Goal: Check status: Check status

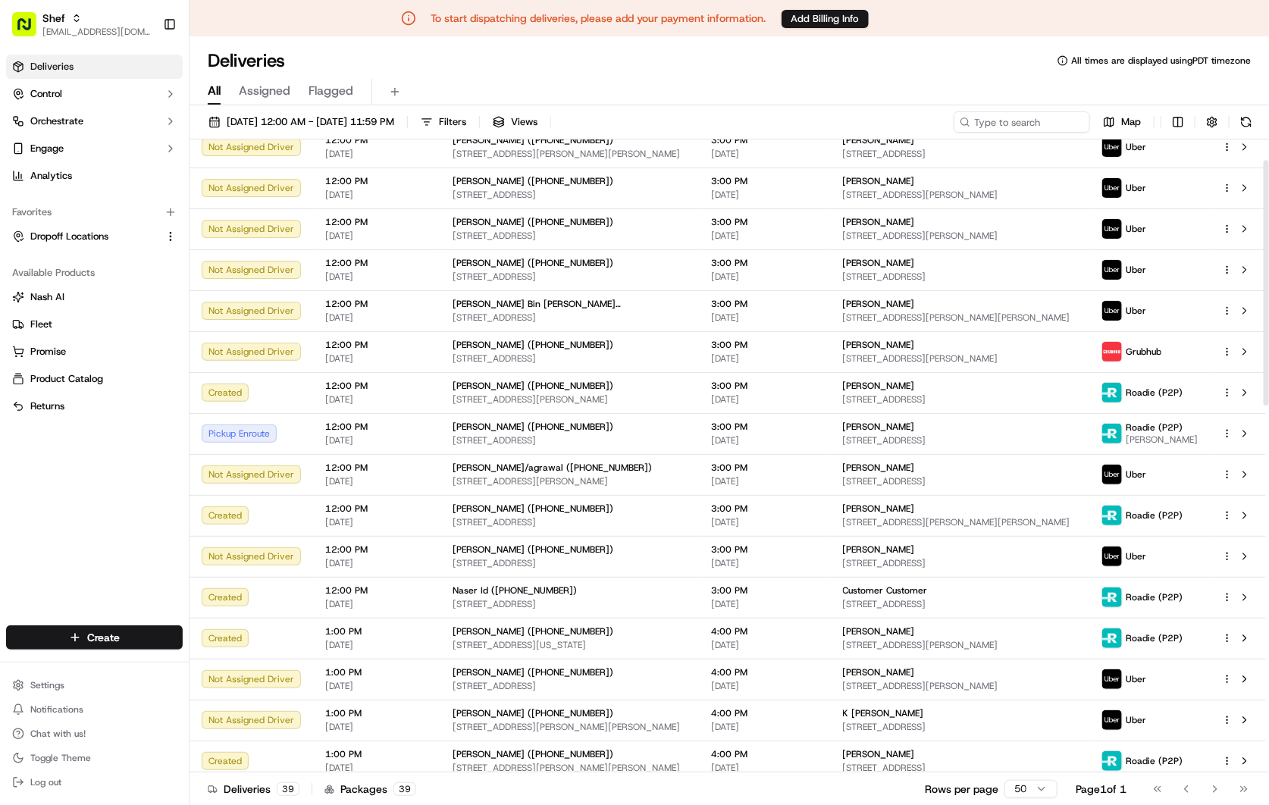
scroll to position [168, 0]
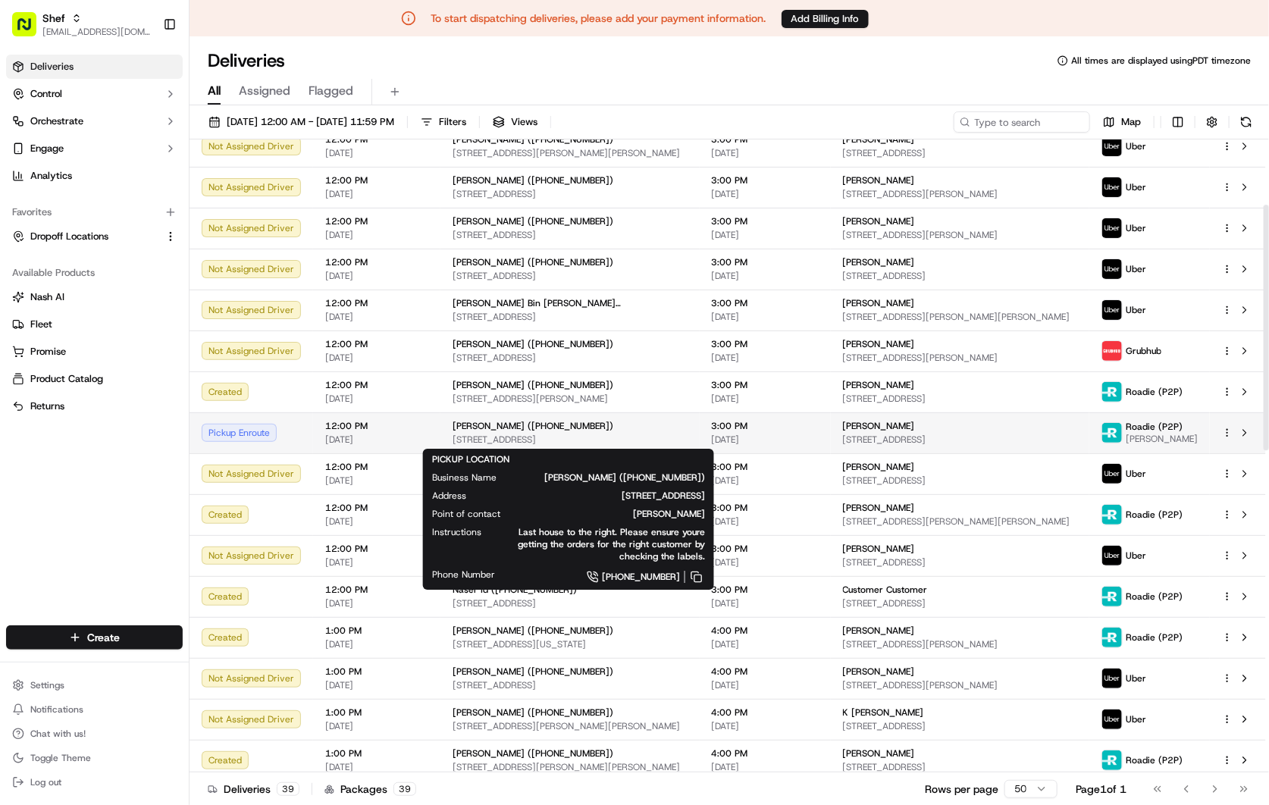
click at [637, 428] on div "[PERSON_NAME] ([PHONE_NUMBER])" at bounding box center [570, 426] width 235 height 12
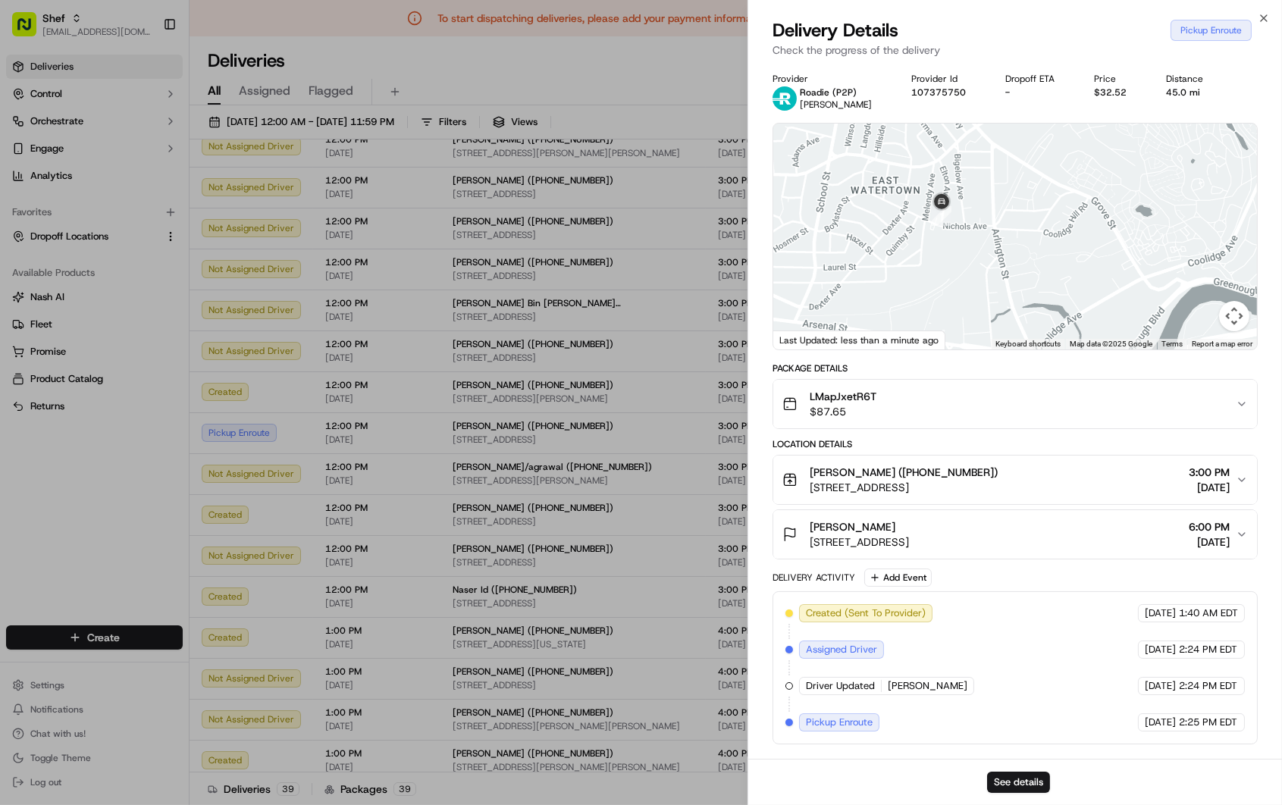
drag, startPoint x: 984, startPoint y: 223, endPoint x: 977, endPoint y: 301, distance: 78.4
click at [977, 301] on div at bounding box center [1015, 237] width 484 height 226
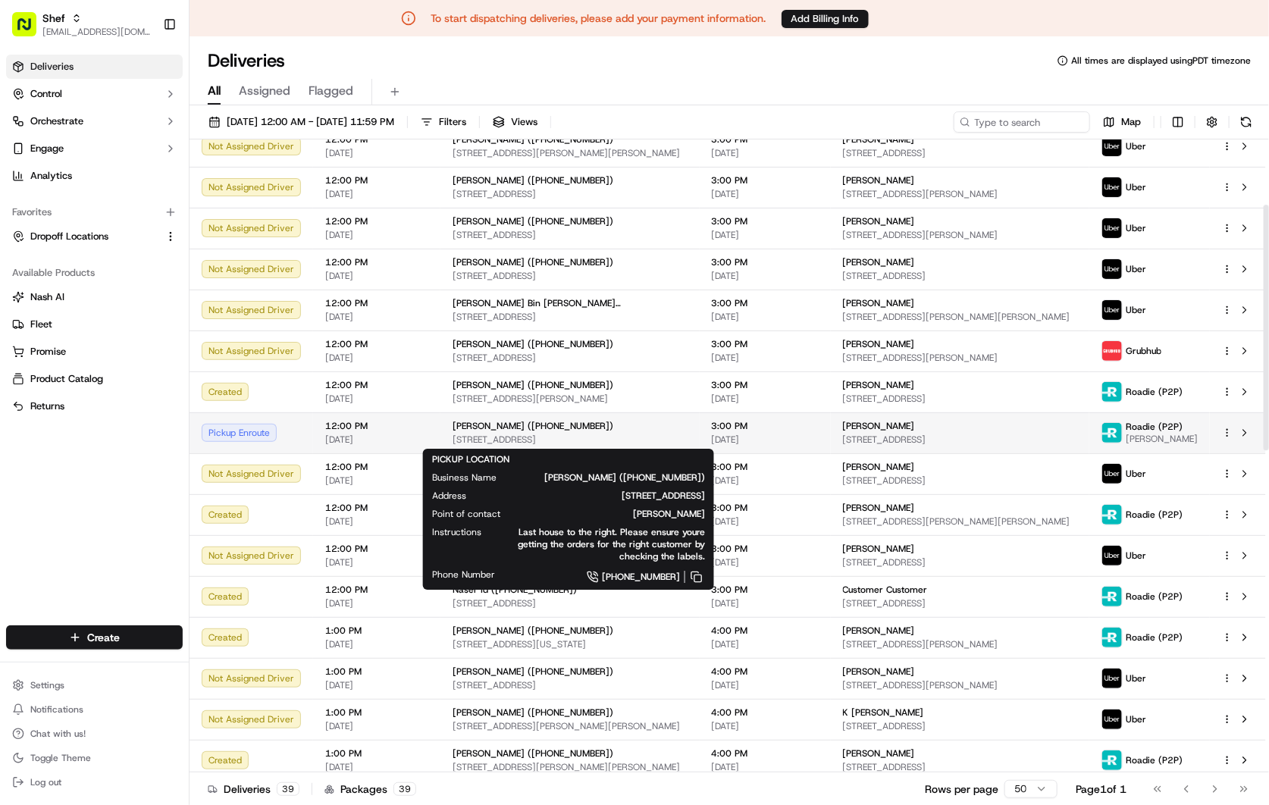
click at [673, 428] on div "[PERSON_NAME] ([PHONE_NUMBER])" at bounding box center [570, 426] width 235 height 12
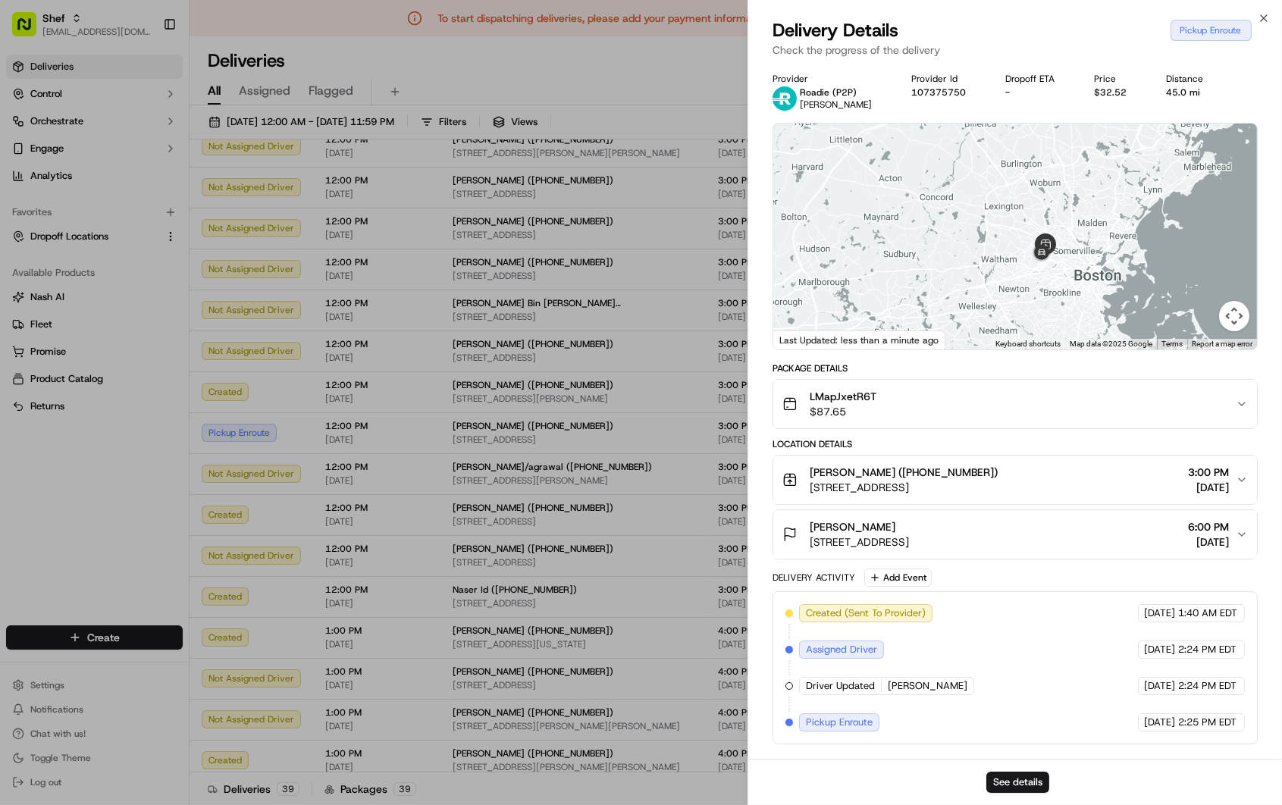
drag, startPoint x: 987, startPoint y: 312, endPoint x: 1059, endPoint y: 227, distance: 111.3
click at [1059, 227] on div at bounding box center [1015, 237] width 484 height 226
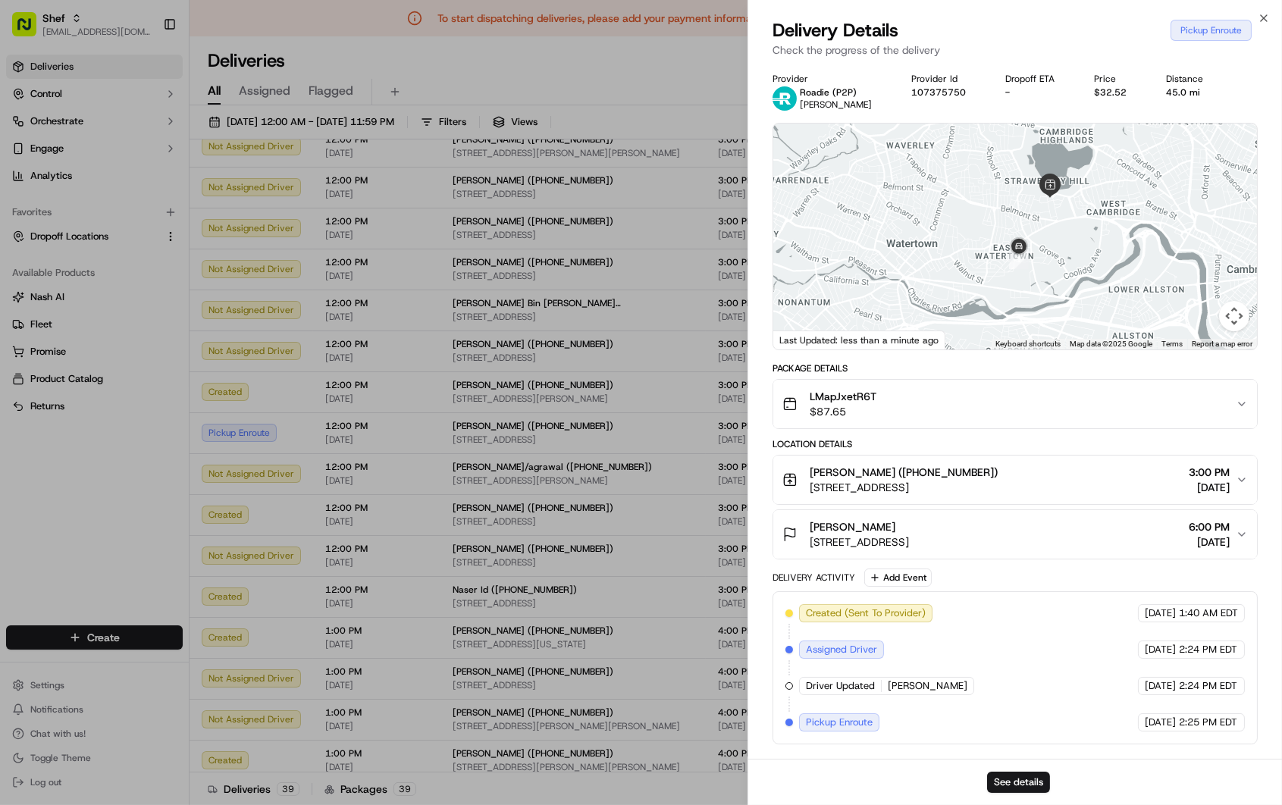
drag, startPoint x: 1087, startPoint y: 184, endPoint x: 1052, endPoint y: 293, distance: 114.6
click at [1052, 293] on div at bounding box center [1015, 237] width 484 height 226
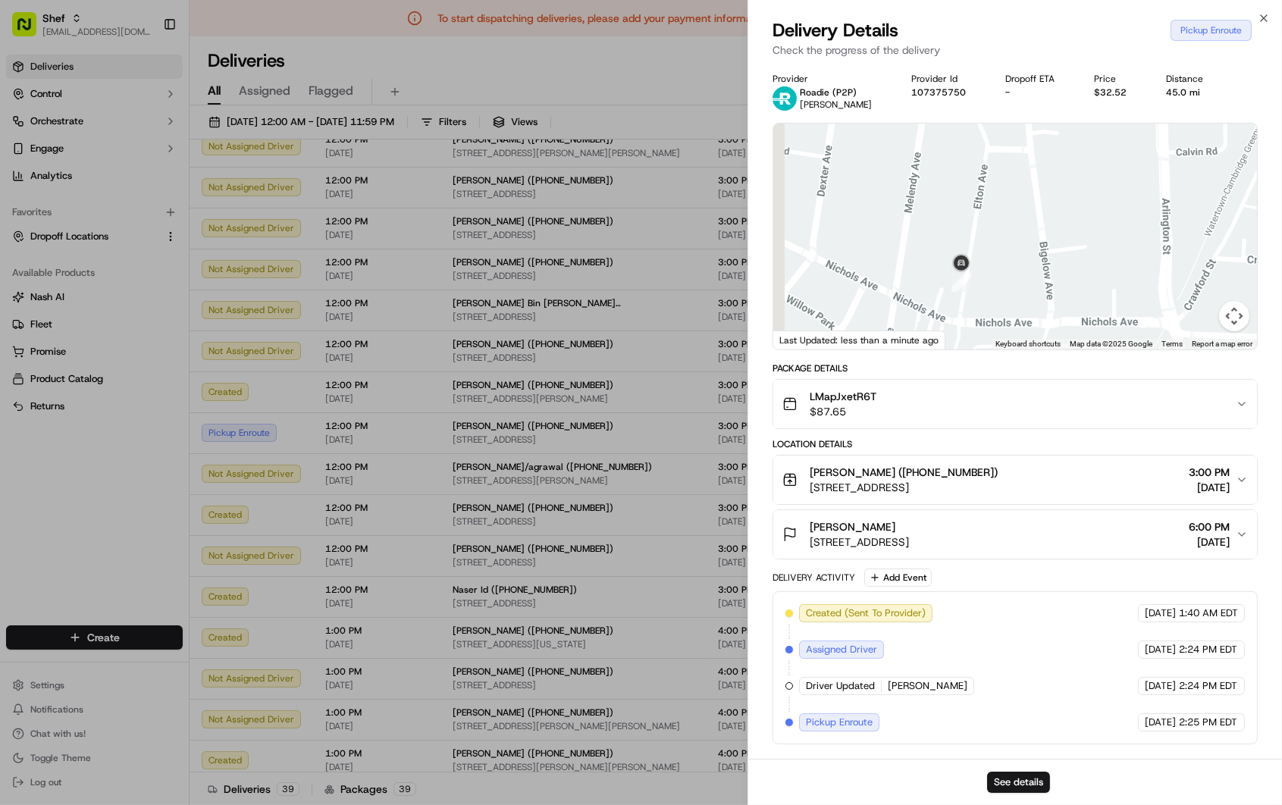
drag, startPoint x: 955, startPoint y: 302, endPoint x: 1018, endPoint y: 231, distance: 94.6
click at [1018, 231] on div at bounding box center [1015, 237] width 484 height 226
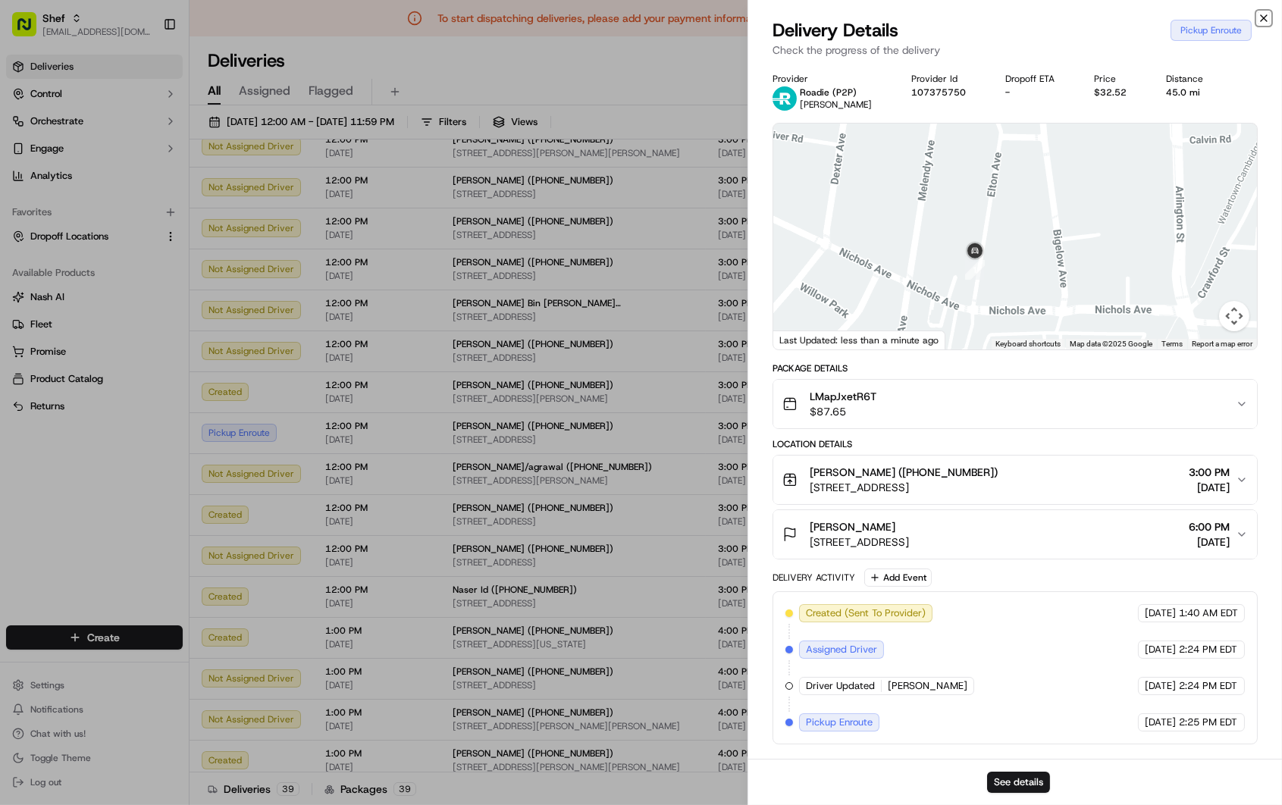
click at [1262, 13] on icon "button" at bounding box center [1264, 18] width 12 height 12
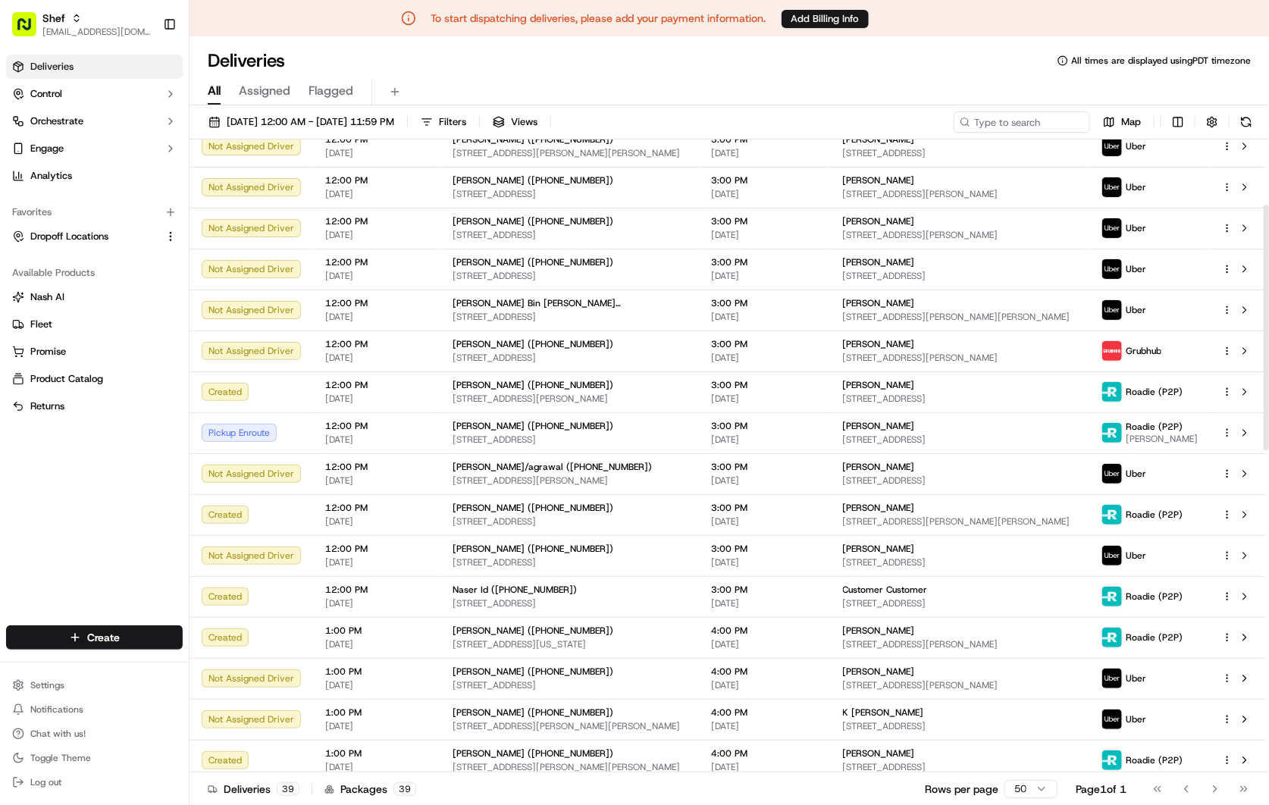
click at [617, 76] on div "All Assigned Flagged" at bounding box center [730, 89] width 1080 height 33
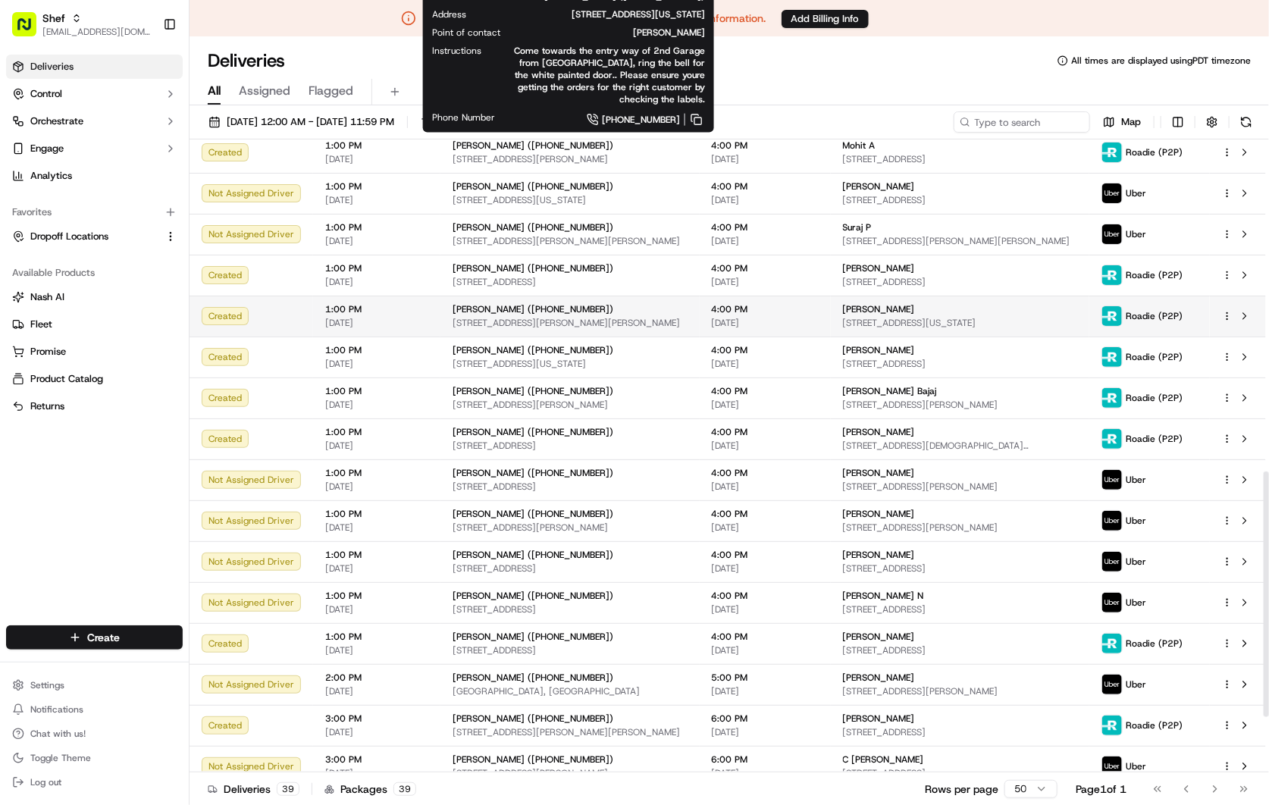
scroll to position [996, 0]
